Goal: Transaction & Acquisition: Purchase product/service

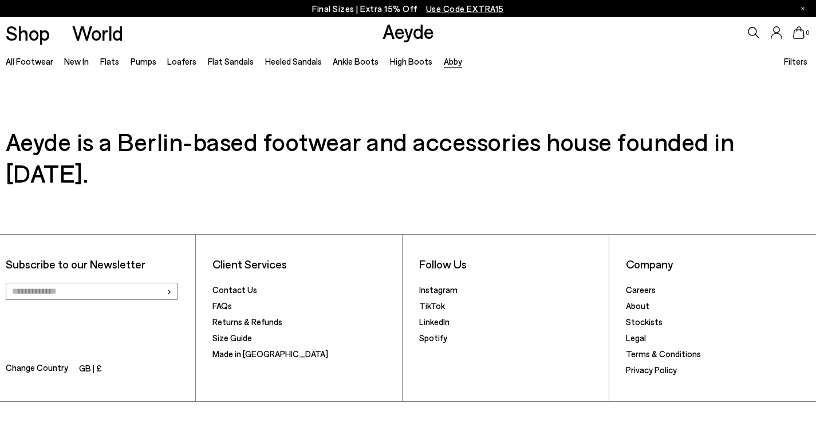
scroll to position [579, 0]
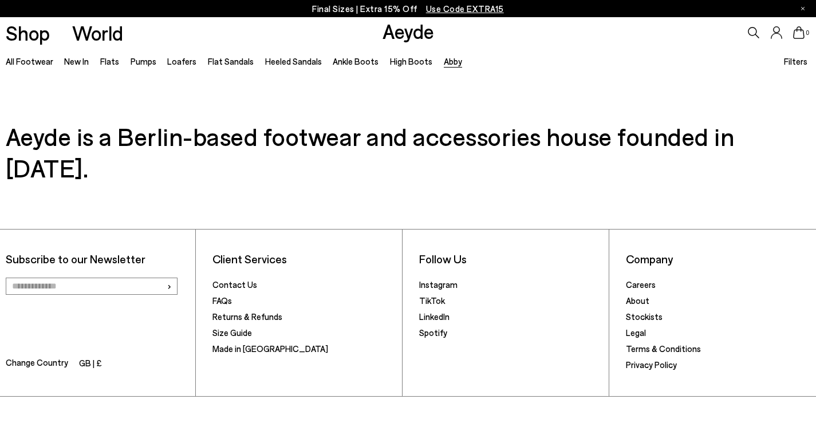
click at [50, 356] on span "Change Country" at bounding box center [37, 364] width 62 height 17
click at [88, 356] on li "GB | £" at bounding box center [90, 364] width 23 height 16
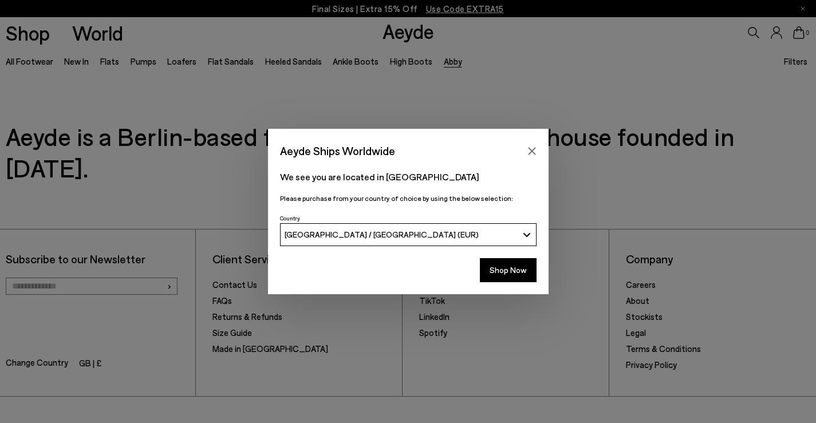
click at [308, 240] on button "[GEOGRAPHIC_DATA] / [GEOGRAPHIC_DATA] (EUR)" at bounding box center [408, 234] width 257 height 23
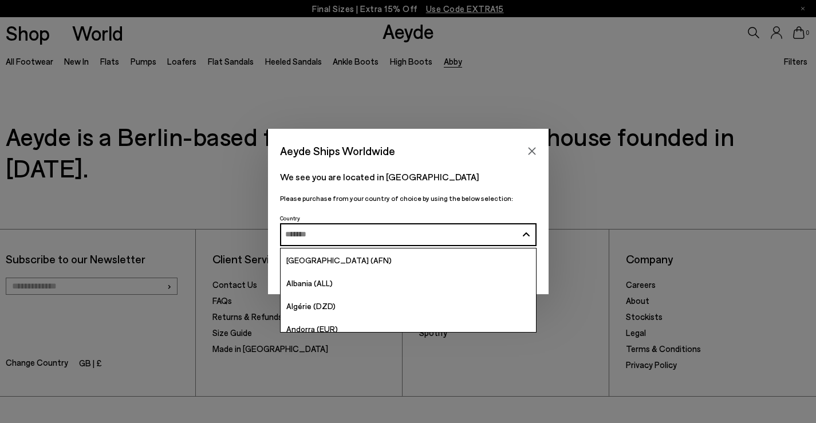
click at [364, 188] on div "We see you are located in Italy Please purchase from your country of choice by …" at bounding box center [408, 186] width 281 height 50
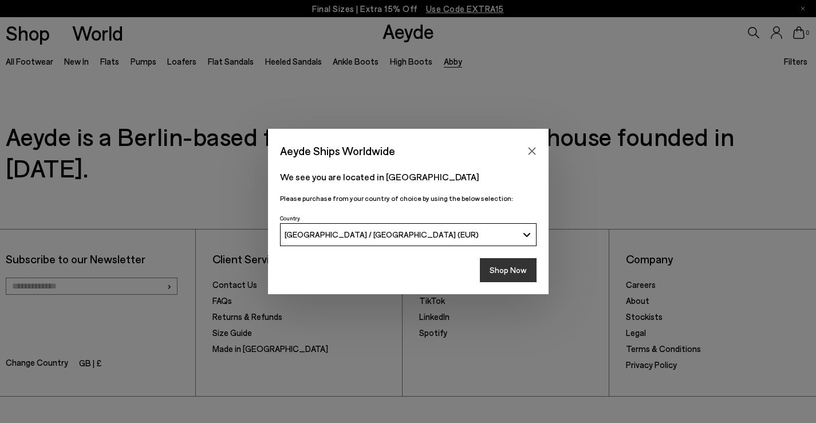
click at [496, 268] on button "Shop Now" at bounding box center [508, 270] width 57 height 24
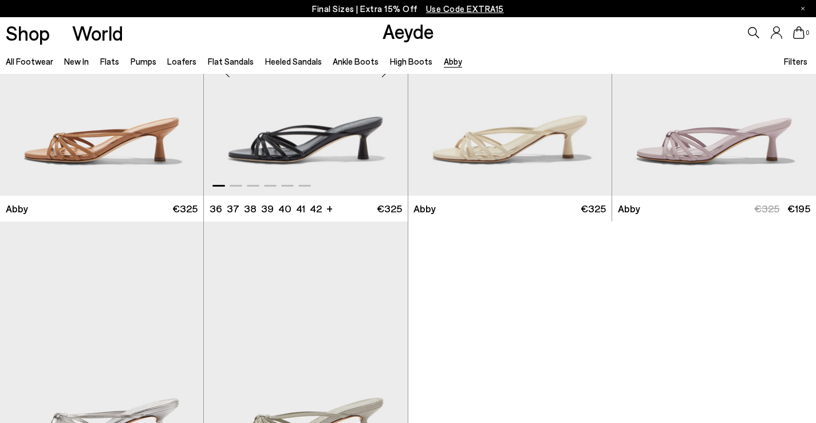
scroll to position [104, 0]
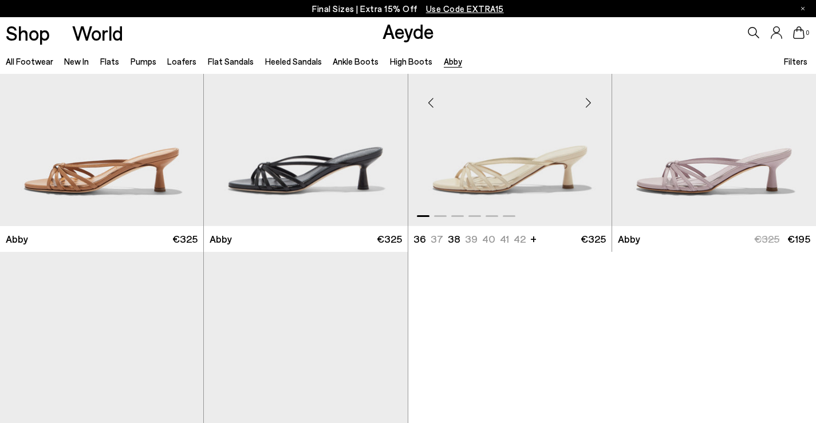
click at [563, 169] on img "1 / 6" at bounding box center [509, 98] width 203 height 256
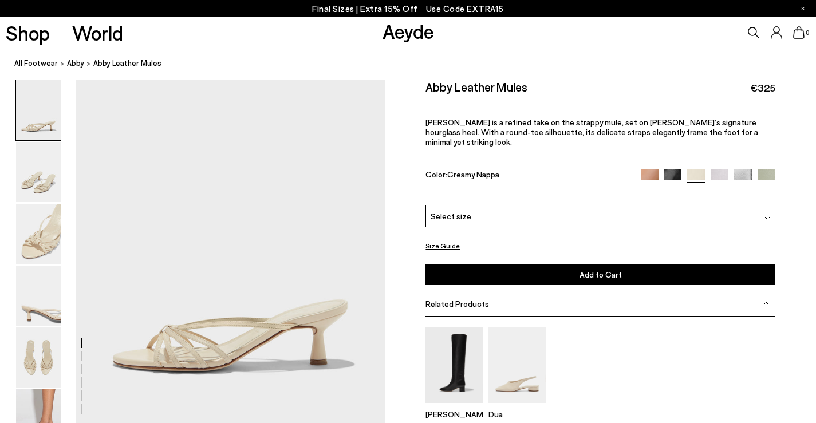
scroll to position [78, 0]
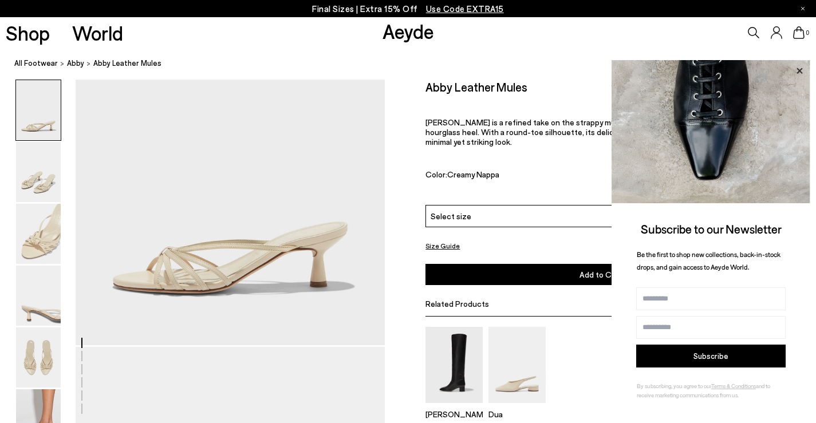
click at [797, 72] on icon at bounding box center [799, 71] width 15 height 15
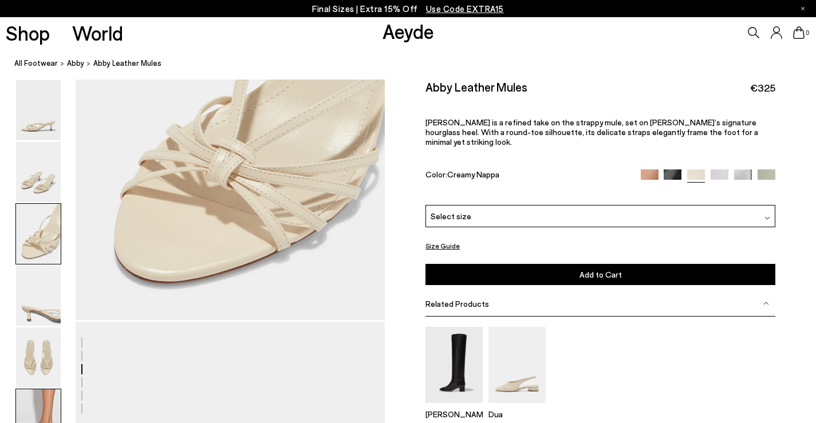
click at [44, 399] on img at bounding box center [38, 420] width 45 height 60
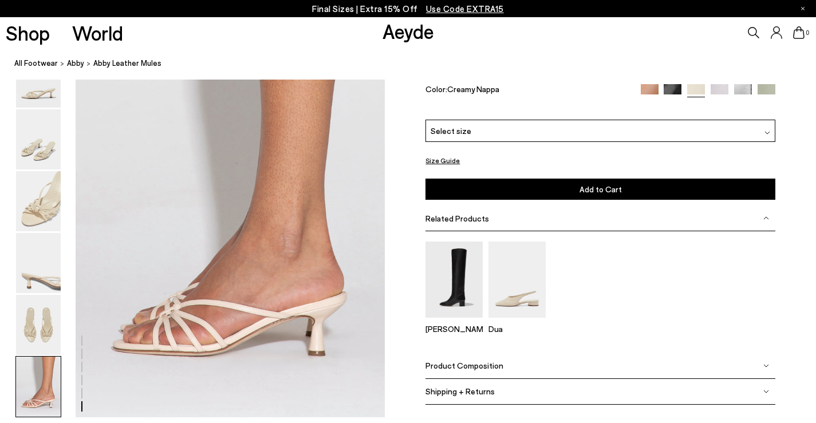
scroll to position [2082, 0]
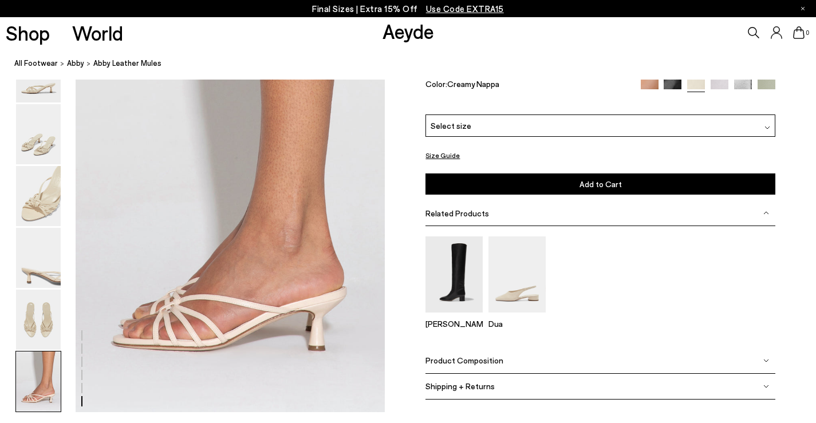
click at [632, 121] on div "Select size" at bounding box center [600, 126] width 349 height 22
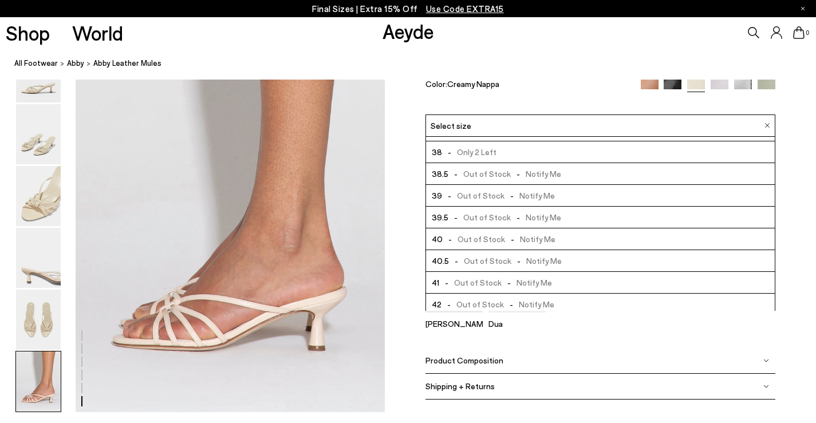
scroll to position [65, 0]
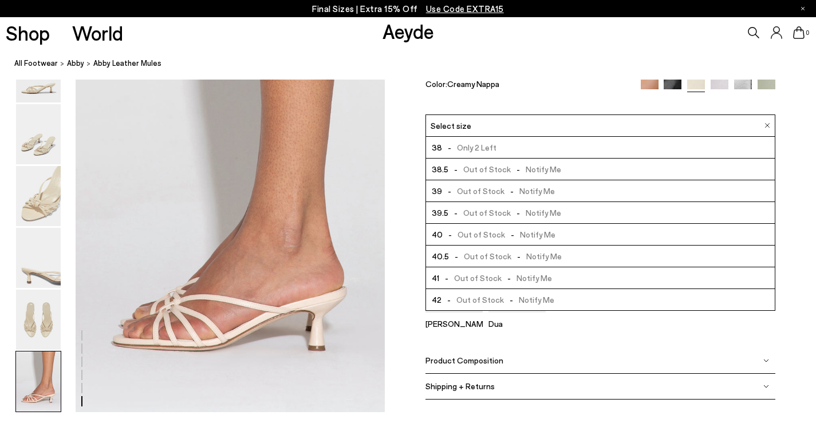
click at [484, 264] on span "- Out of Stock - Notify Me" at bounding box center [505, 256] width 112 height 14
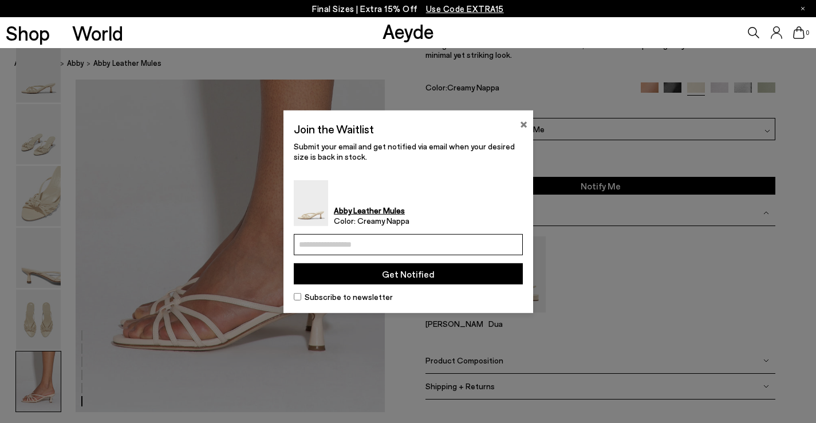
click at [525, 125] on button "×" at bounding box center [523, 123] width 7 height 14
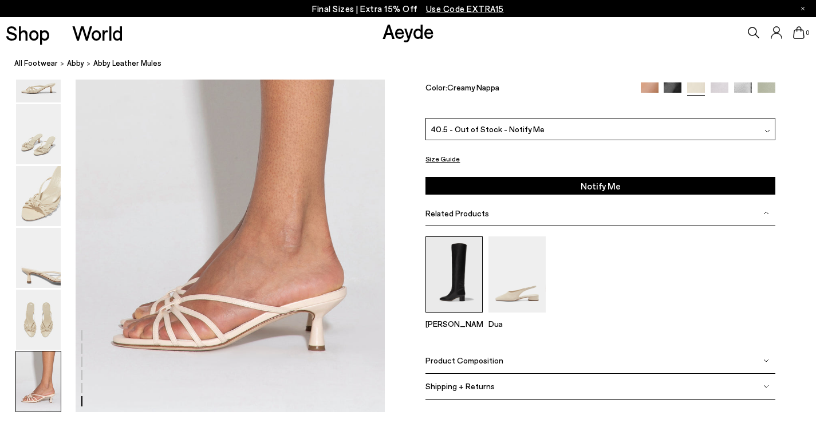
click at [461, 293] on img at bounding box center [454, 275] width 57 height 76
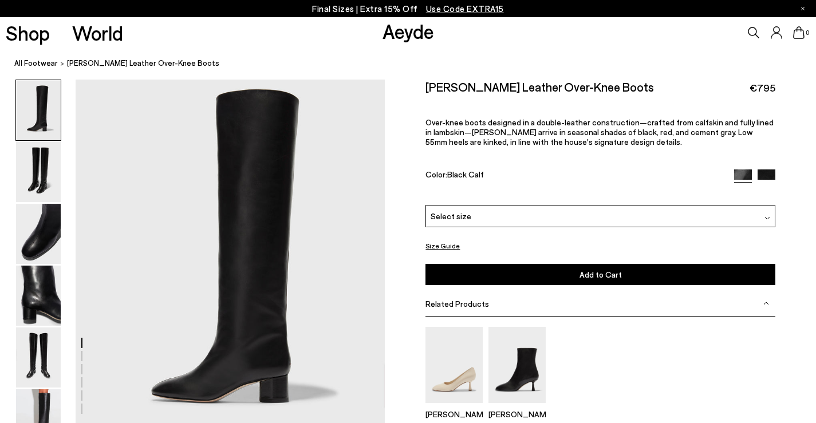
scroll to position [32, 0]
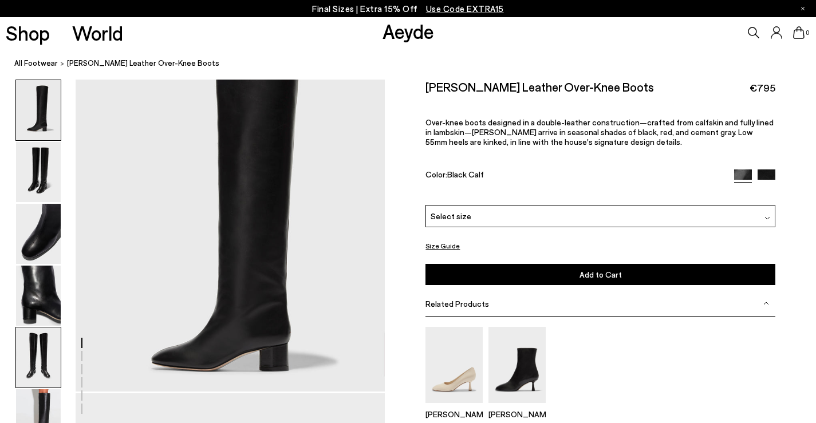
click at [35, 344] on img at bounding box center [38, 358] width 45 height 60
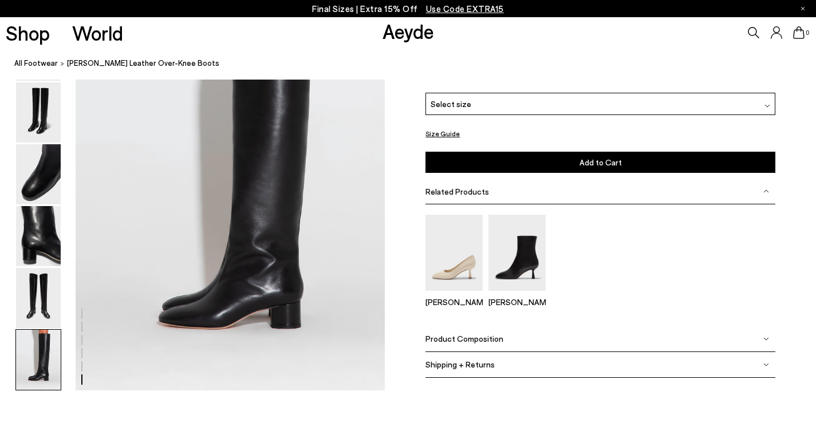
scroll to position [2094, 0]
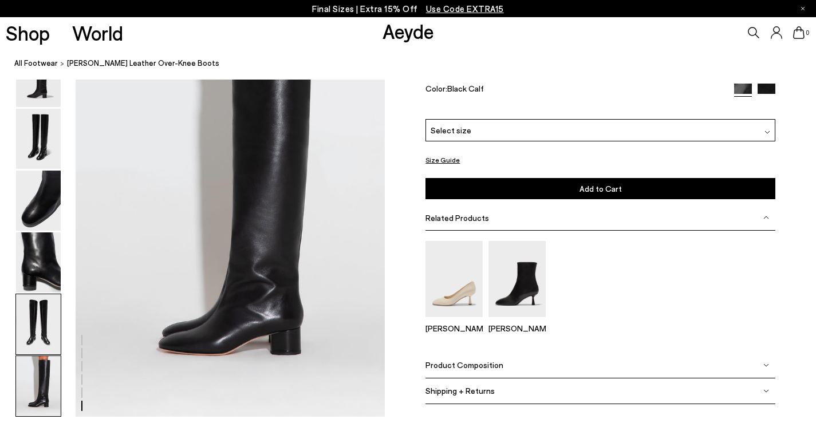
click at [42, 300] on img at bounding box center [38, 324] width 45 height 60
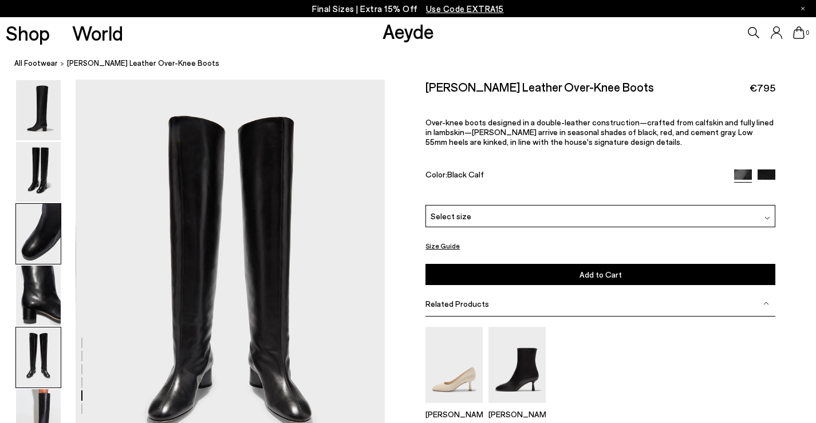
click at [49, 257] on img at bounding box center [38, 234] width 45 height 60
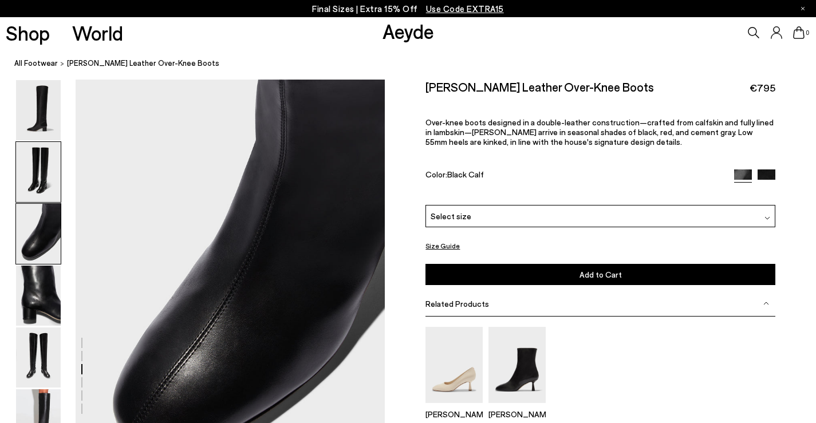
click at [49, 148] on img at bounding box center [38, 172] width 45 height 60
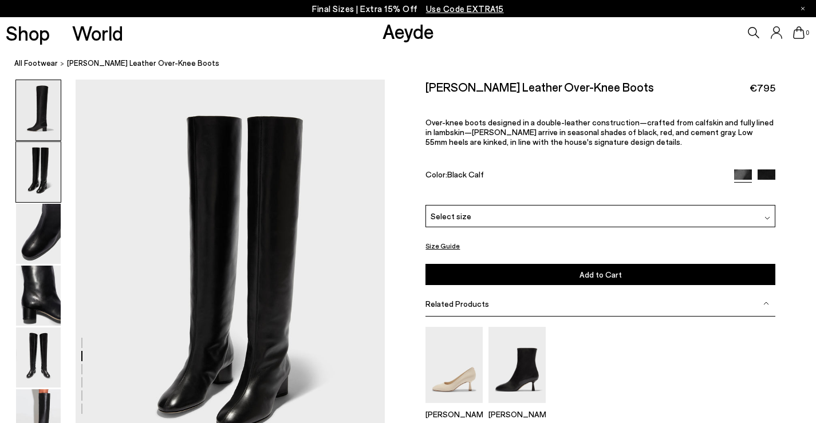
click at [42, 125] on img at bounding box center [38, 110] width 45 height 60
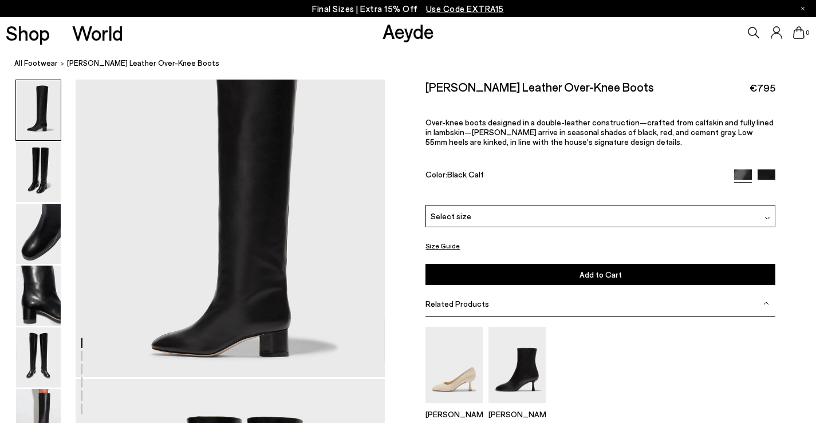
scroll to position [0, 0]
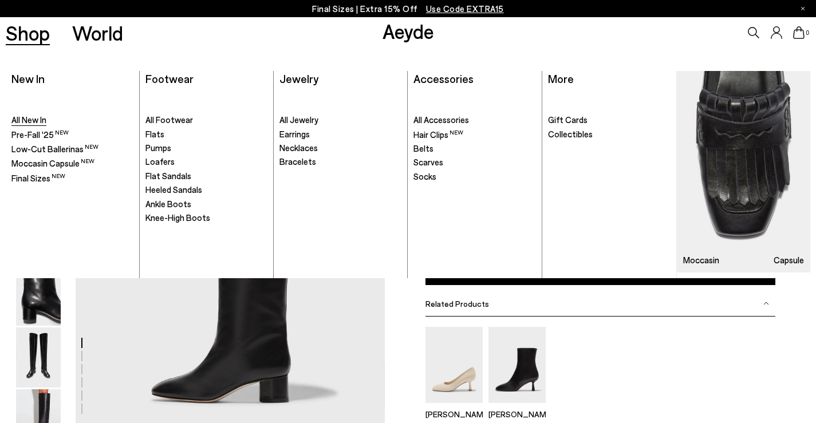
click at [34, 115] on span "All New In" at bounding box center [28, 120] width 35 height 10
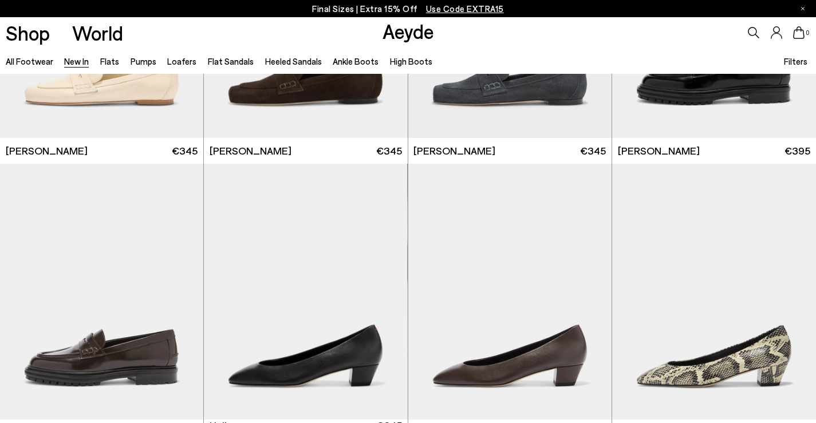
scroll to position [999, 0]
